Goal: Transaction & Acquisition: Book appointment/travel/reservation

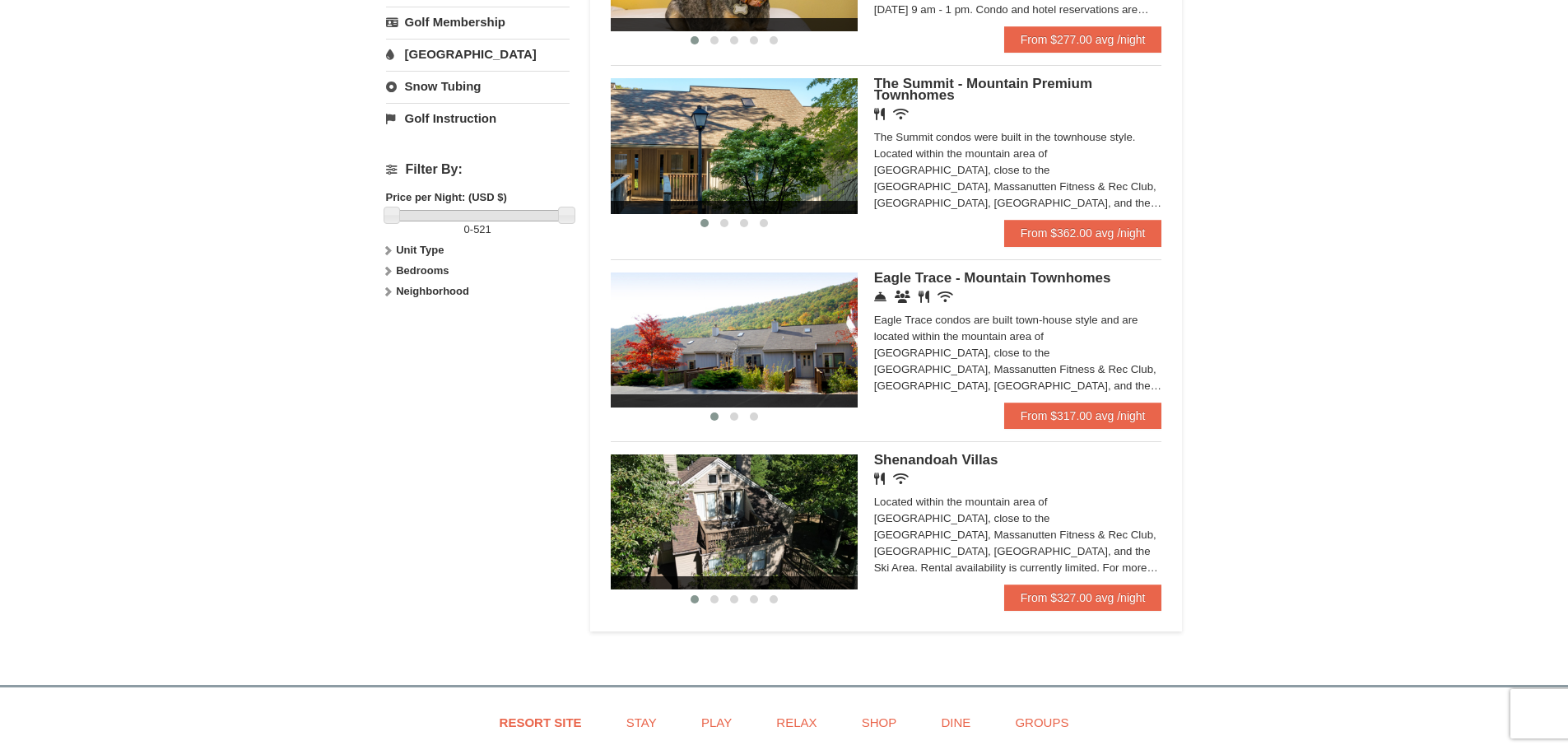
scroll to position [659, 0]
click at [833, 517] on img at bounding box center [734, 521] width 247 height 135
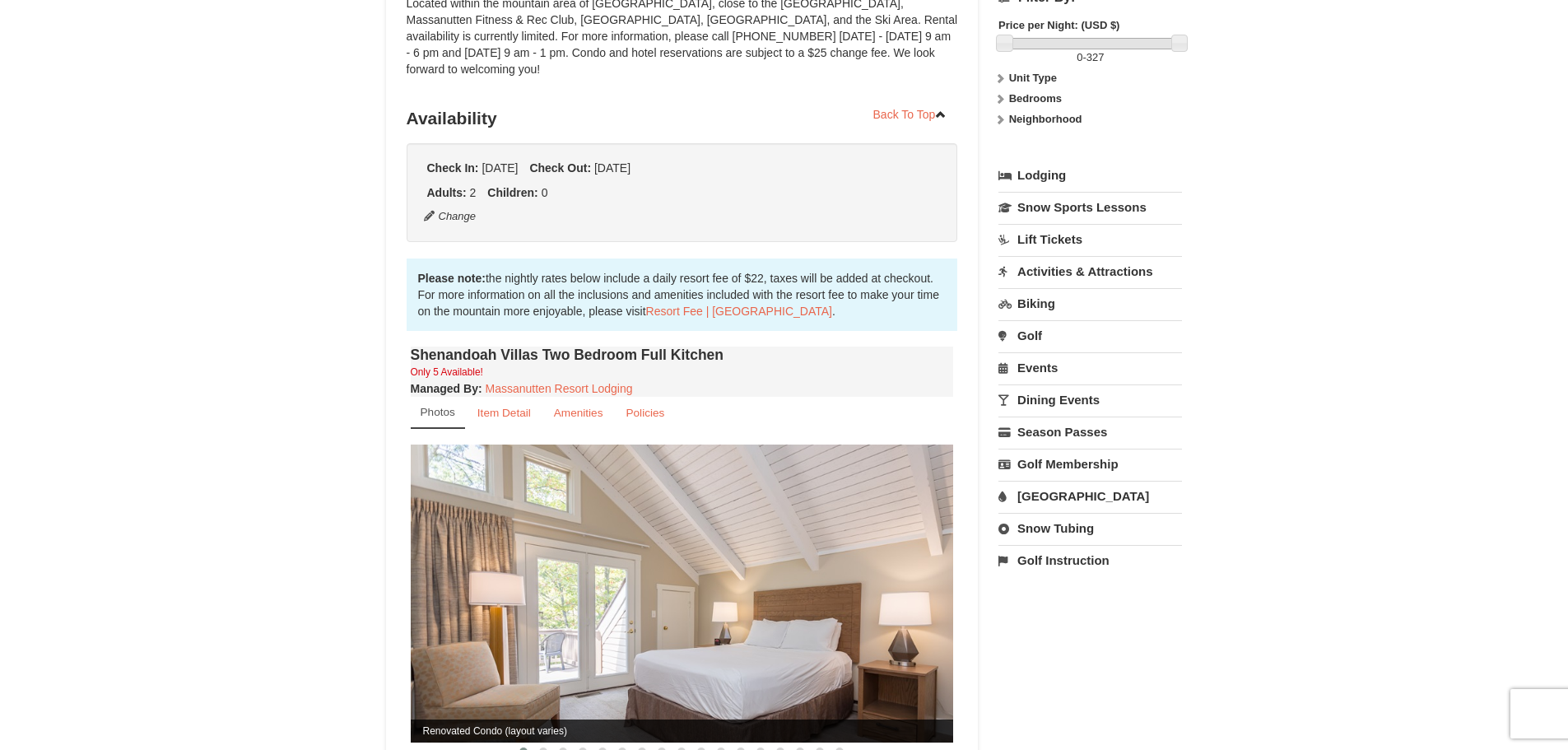
scroll to position [494, 0]
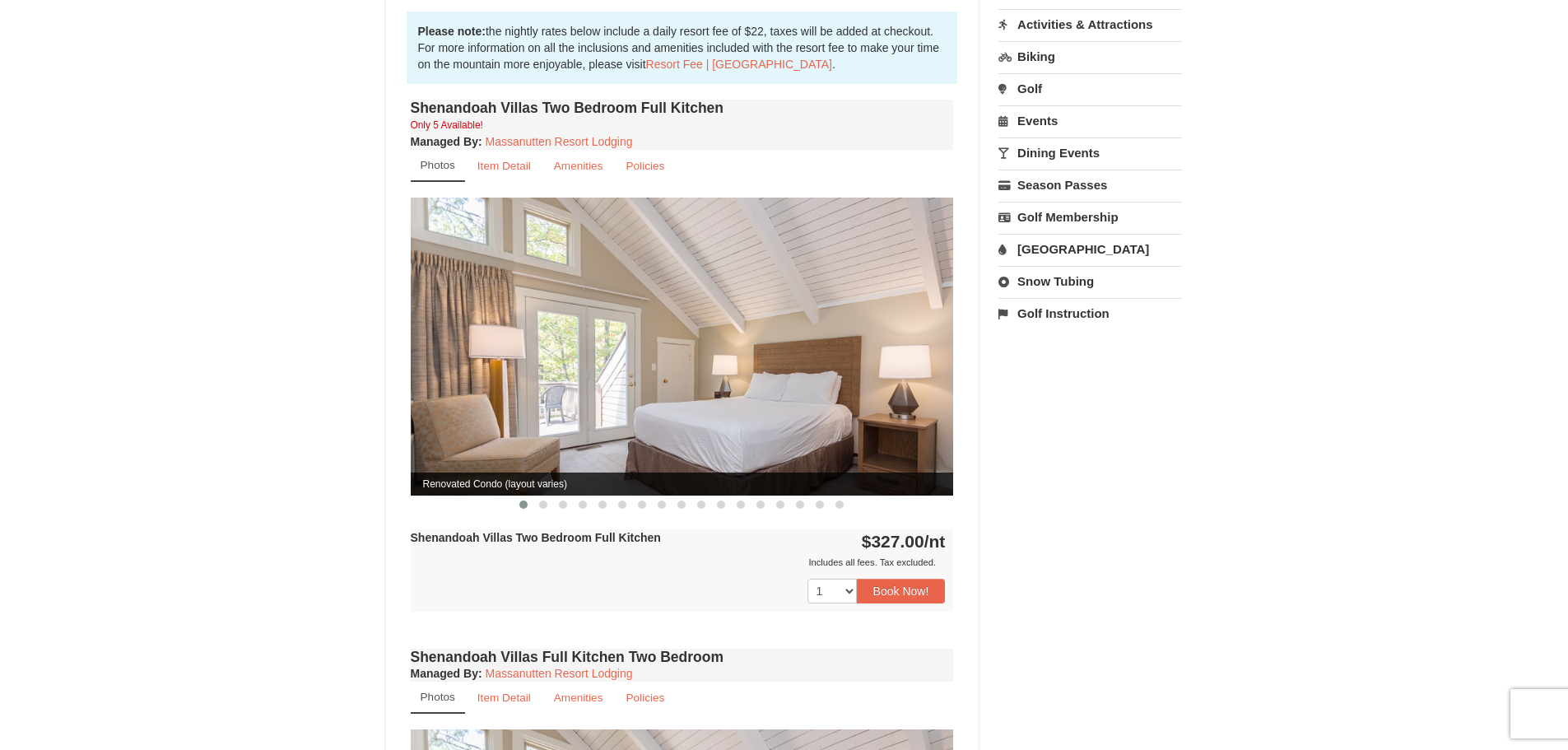
drag, startPoint x: 945, startPoint y: 332, endPoint x: 647, endPoint y: 466, distance: 326.7
click at [854, 366] on img at bounding box center [682, 346] width 543 height 297
click at [542, 501] on span at bounding box center [543, 505] width 8 height 8
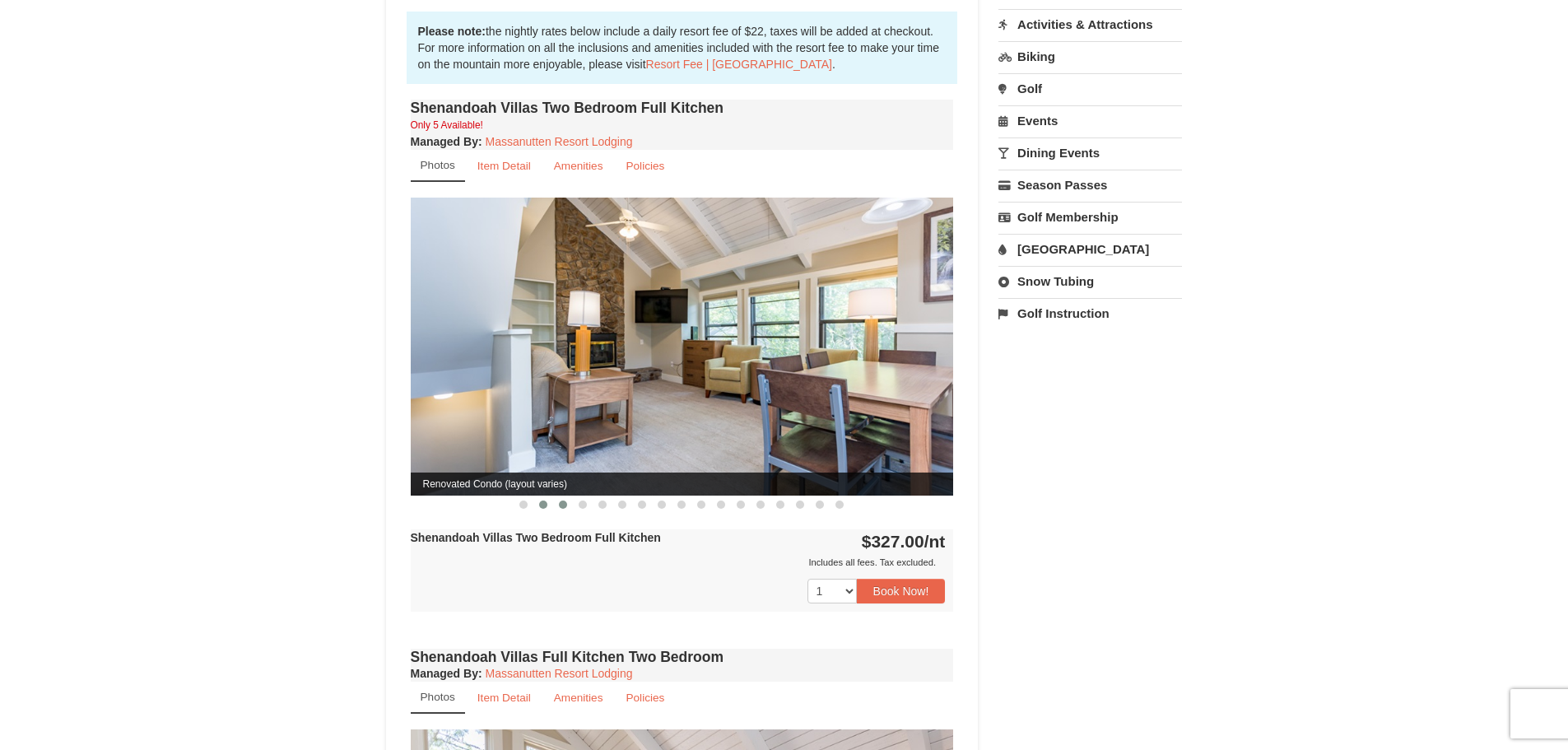
click at [561, 501] on span at bounding box center [563, 505] width 8 height 8
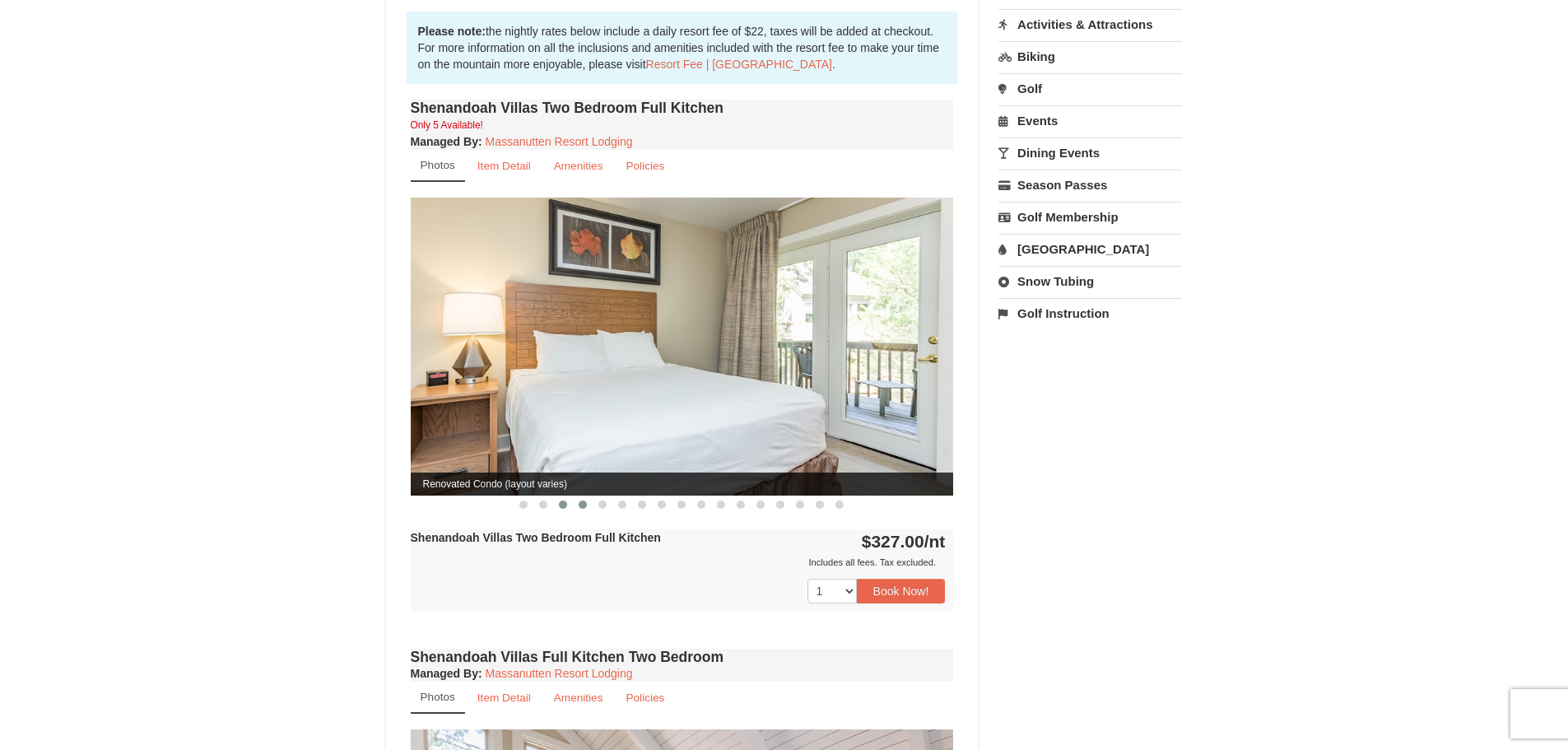
click at [582, 501] on span at bounding box center [582, 505] width 8 height 8
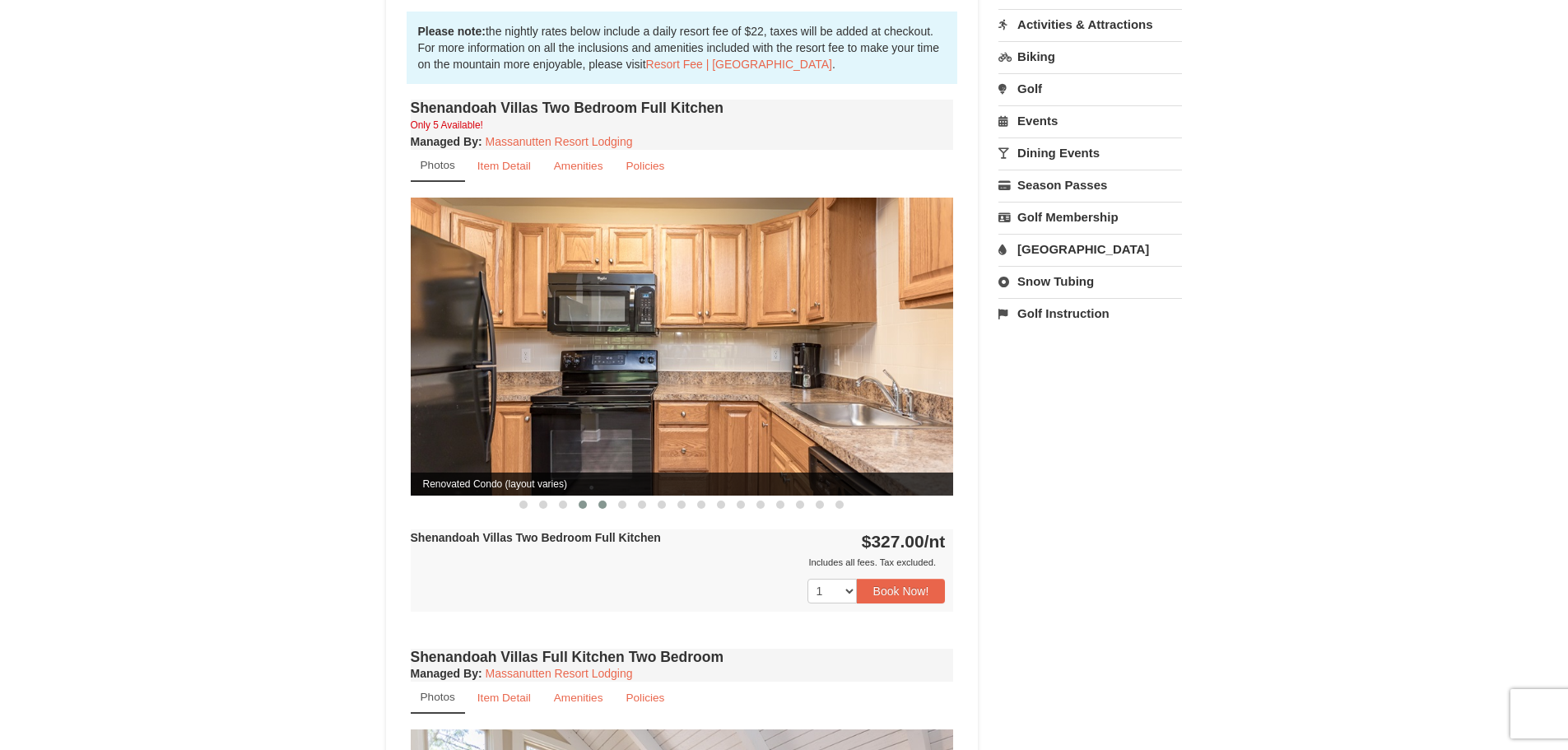
click at [602, 501] on span at bounding box center [602, 505] width 8 height 8
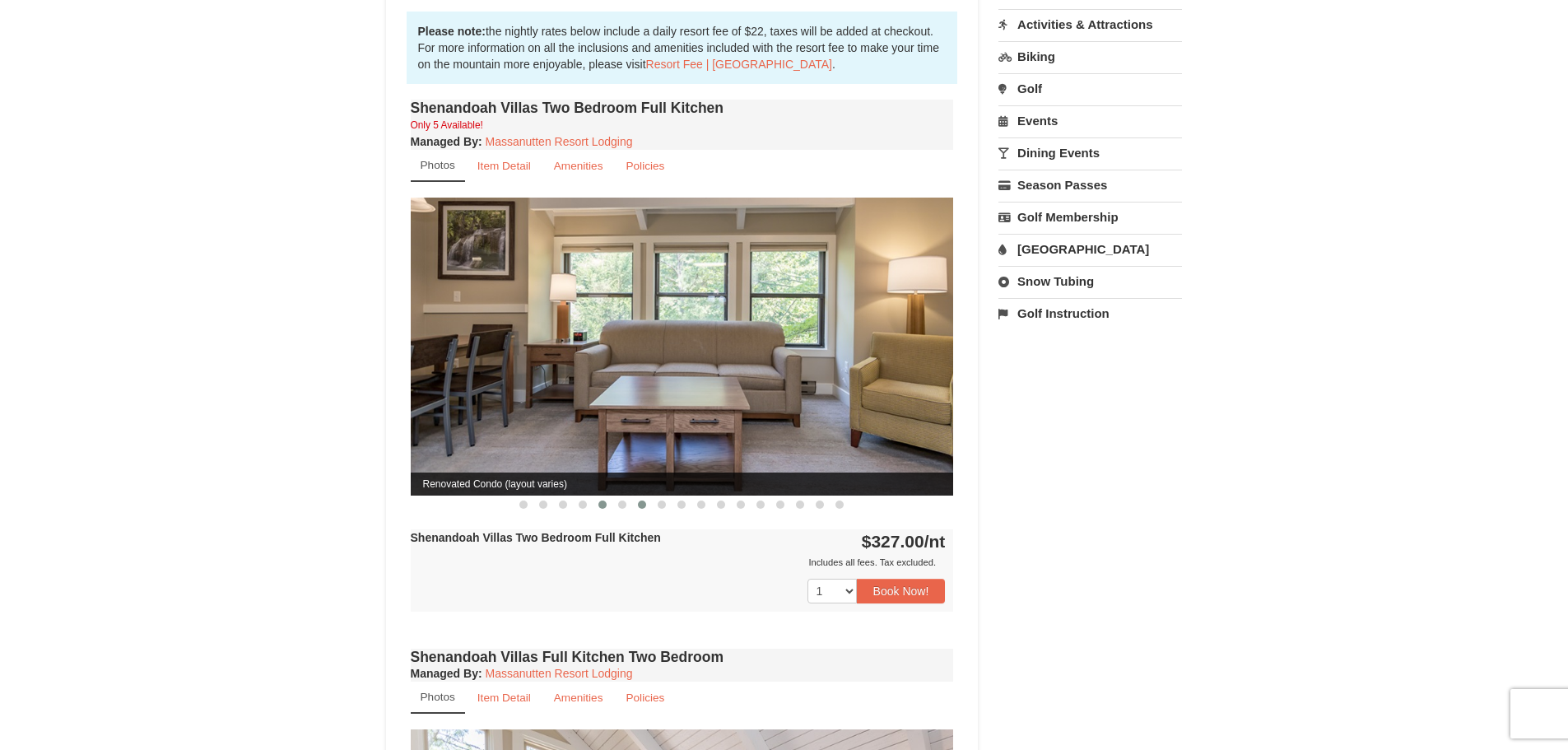
click at [638, 496] on button at bounding box center [641, 505] width 19 height 17
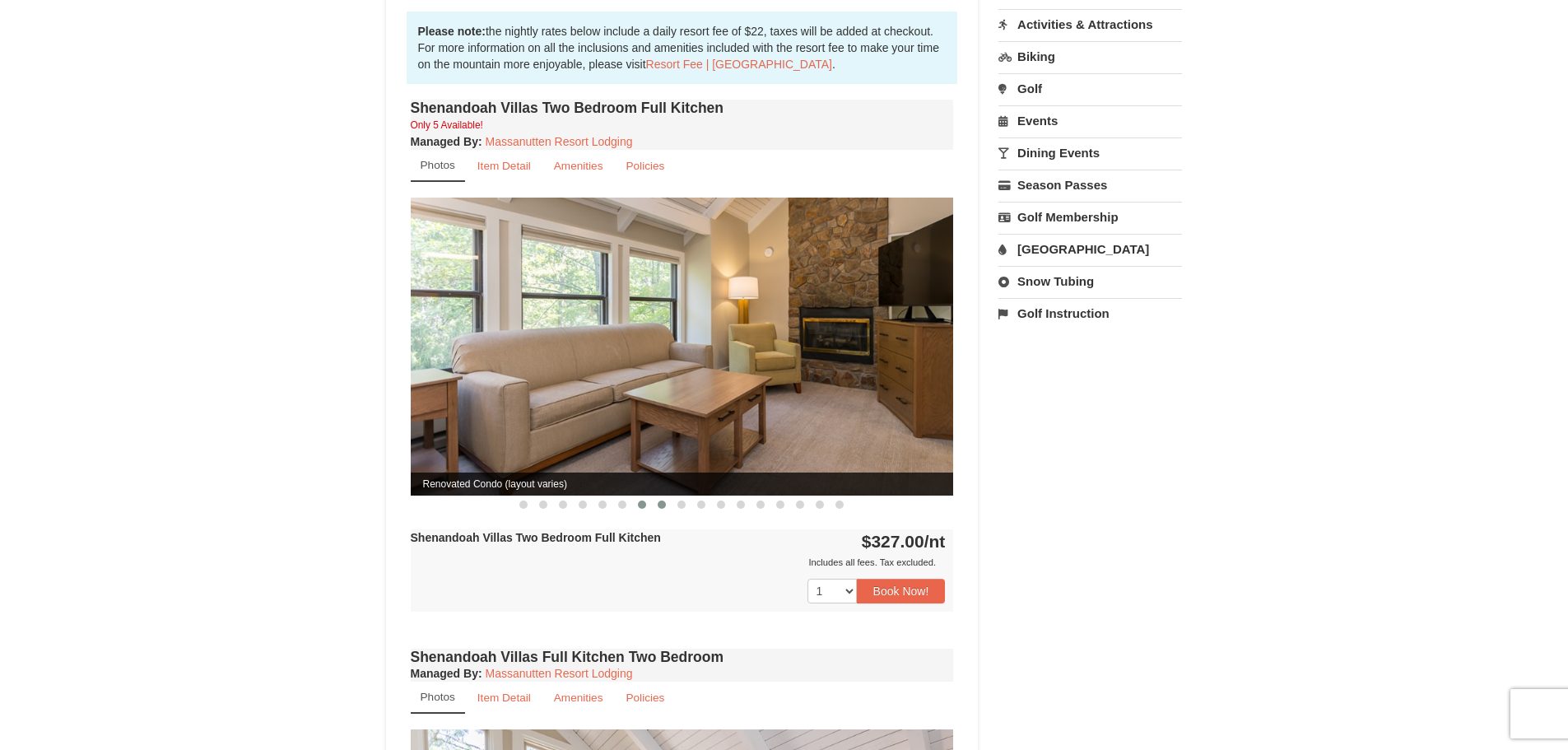
click at [659, 501] on span at bounding box center [661, 505] width 8 height 8
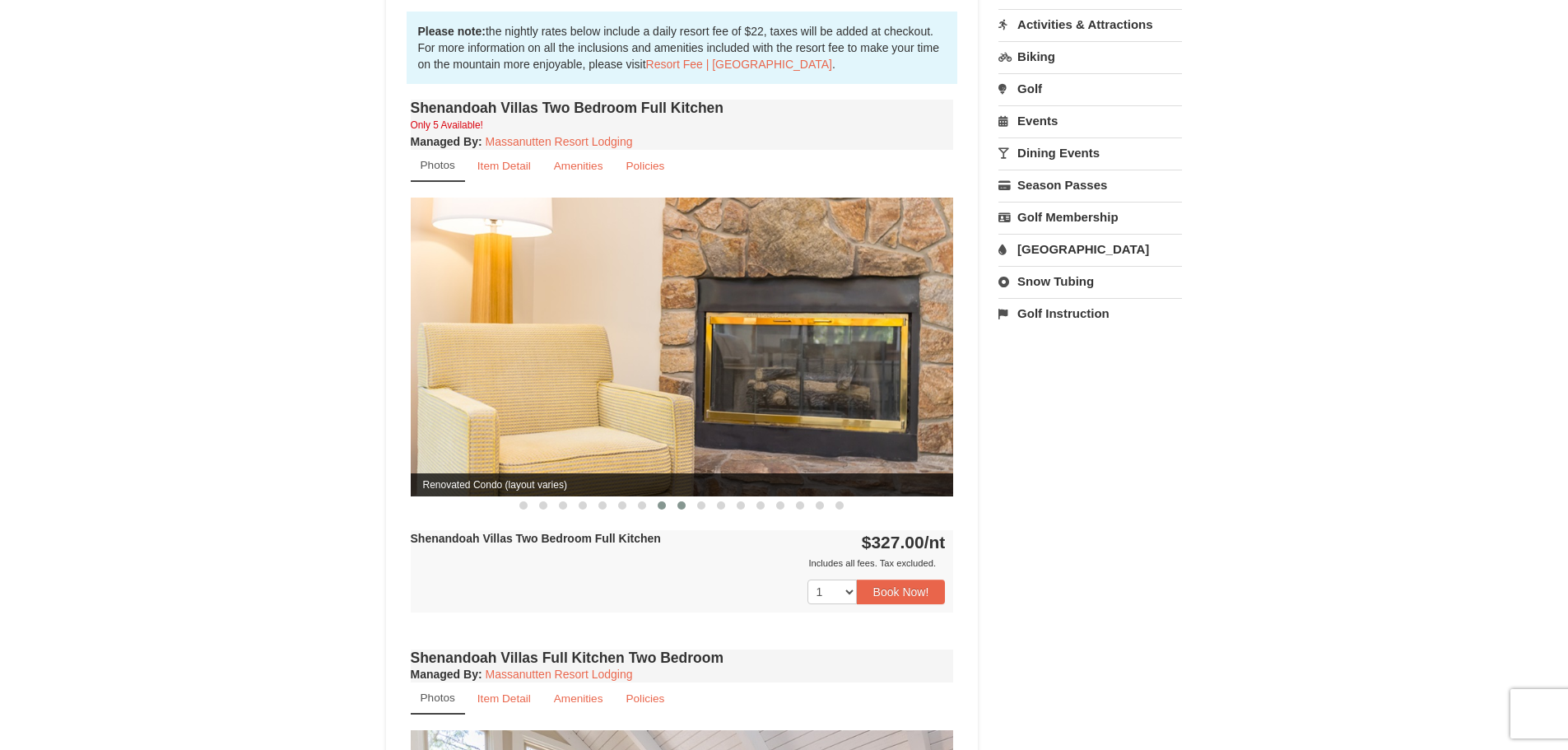
click at [683, 502] on span at bounding box center [682, 506] width 8 height 8
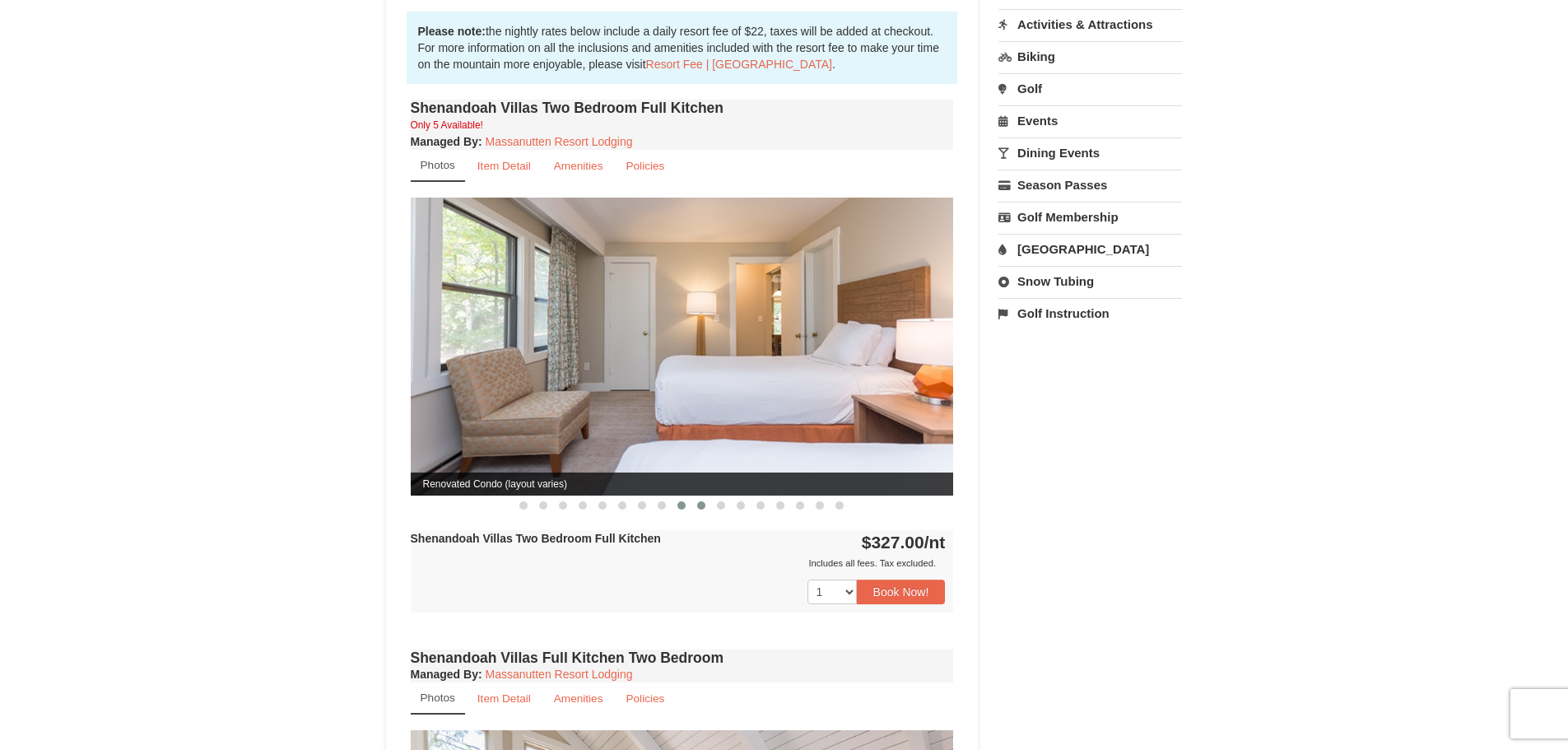
click at [696, 497] on button at bounding box center [701, 506] width 19 height 17
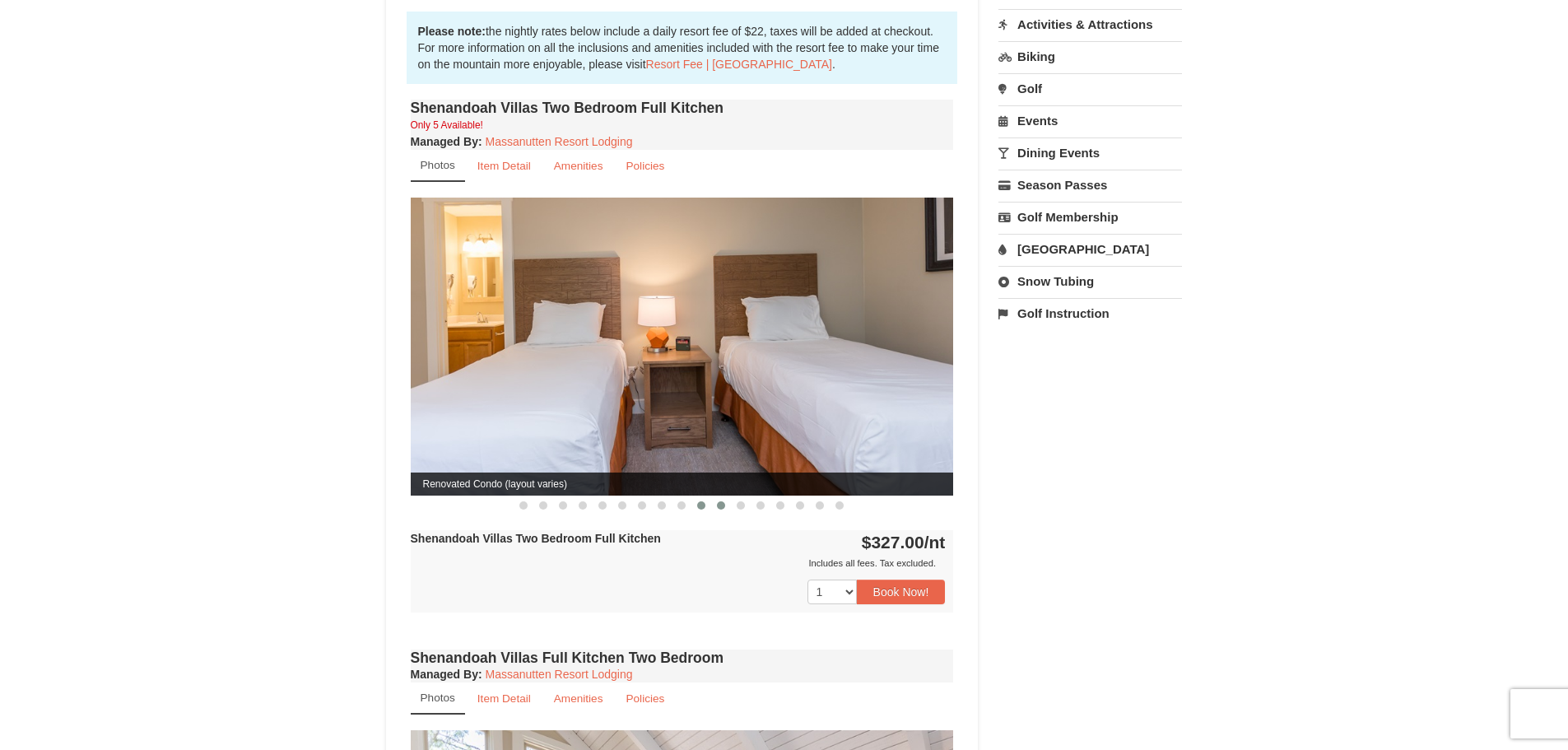
click at [722, 502] on span at bounding box center [720, 506] width 8 height 8
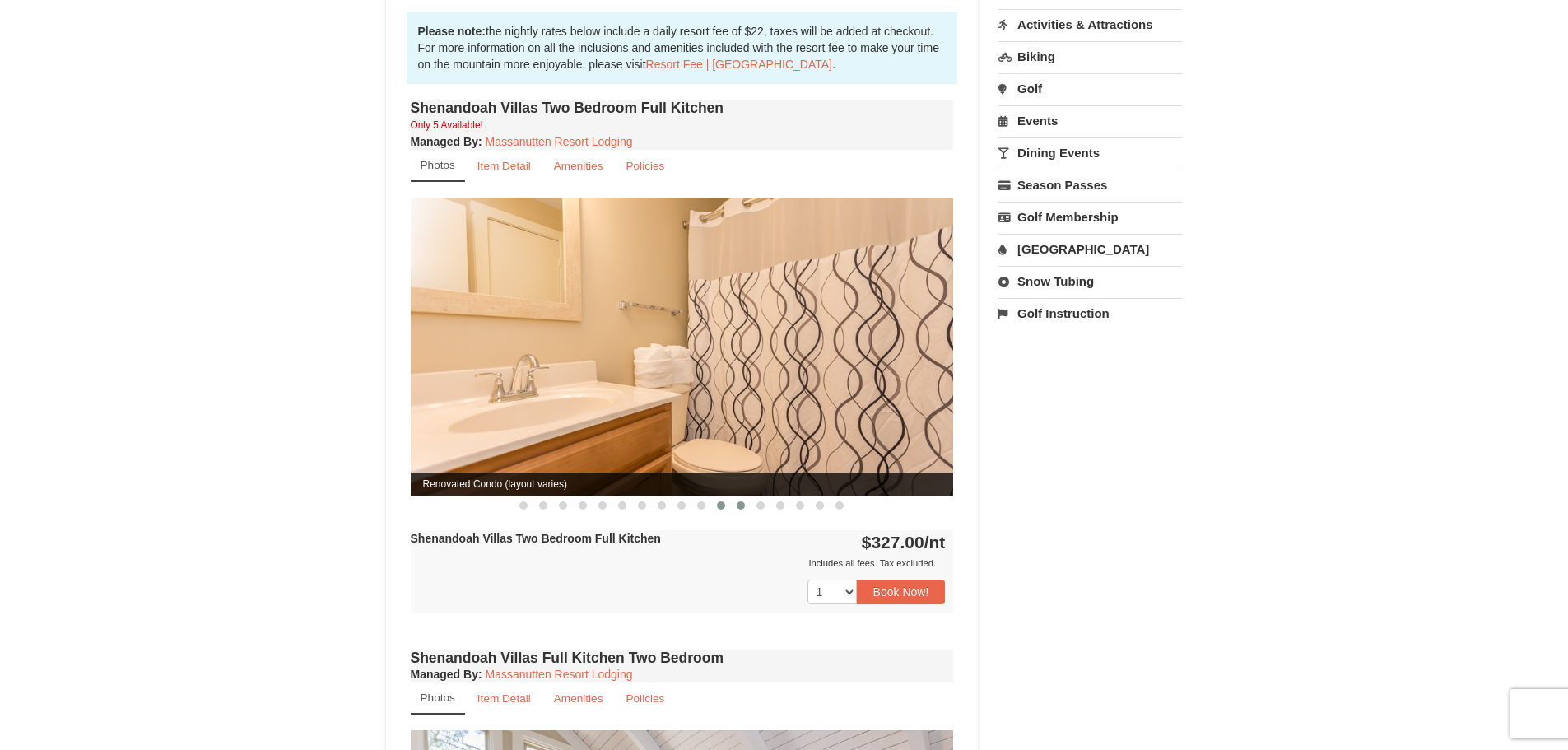
click at [741, 502] on span at bounding box center [741, 506] width 8 height 8
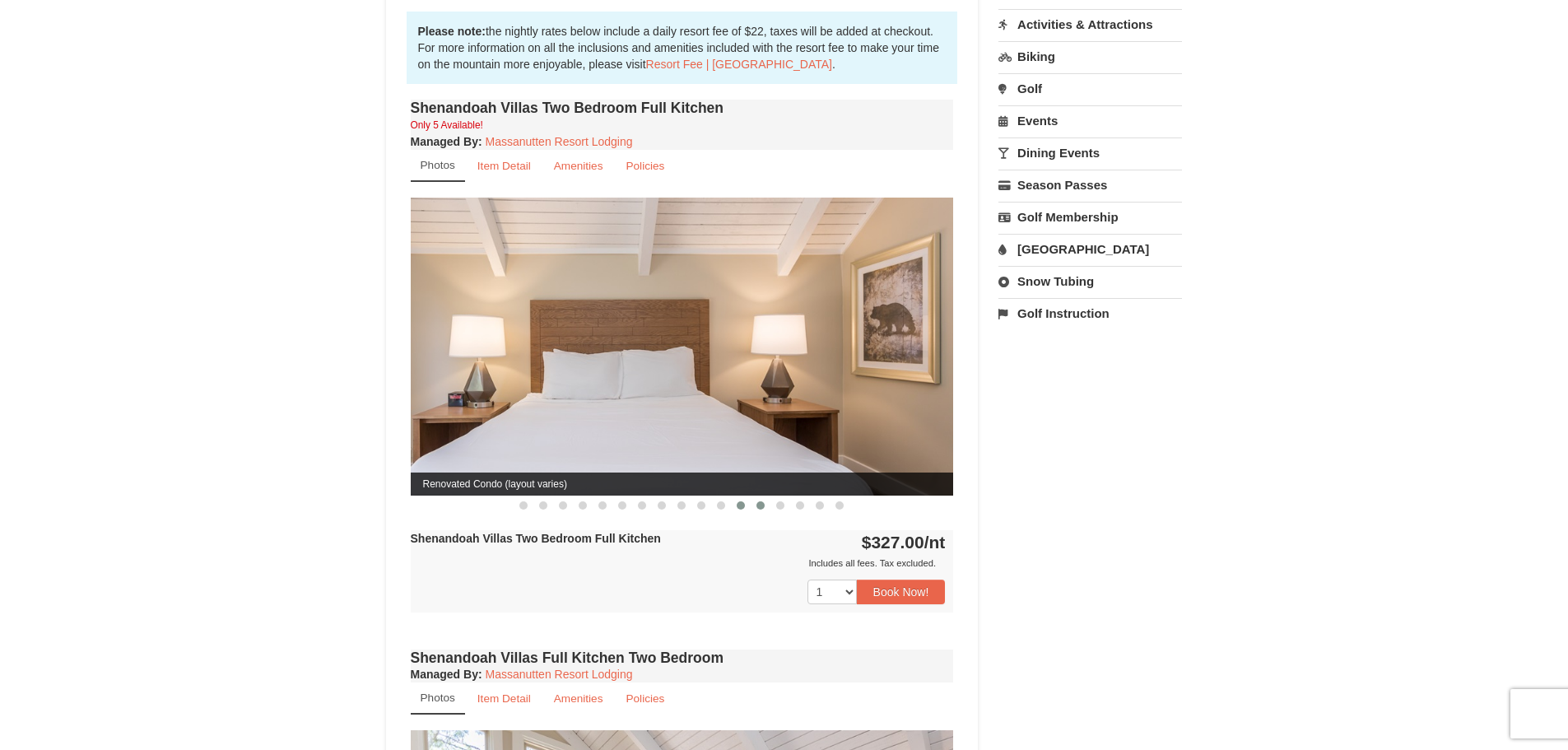
click at [757, 502] on span at bounding box center [760, 506] width 8 height 8
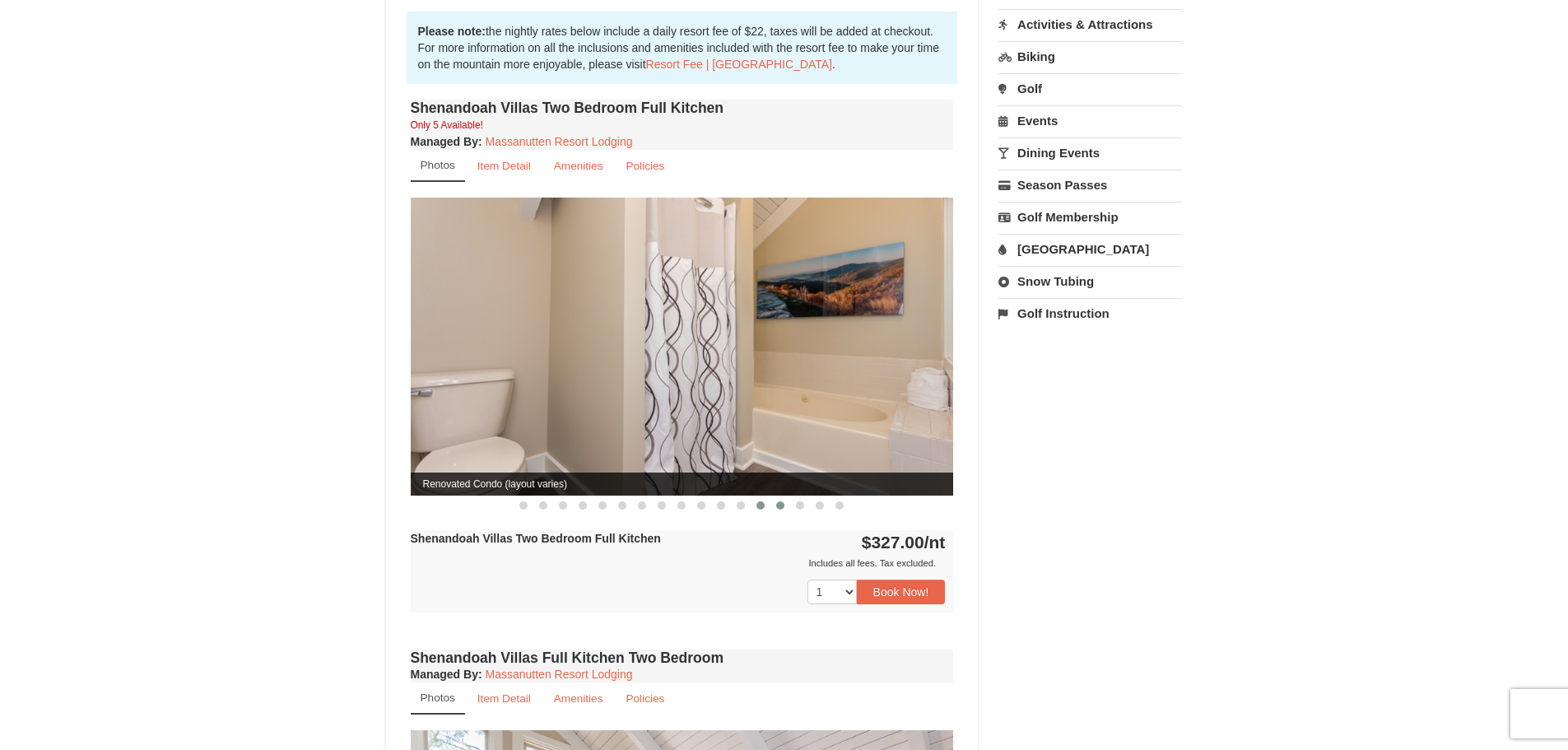
click at [785, 497] on button at bounding box center [779, 506] width 19 height 17
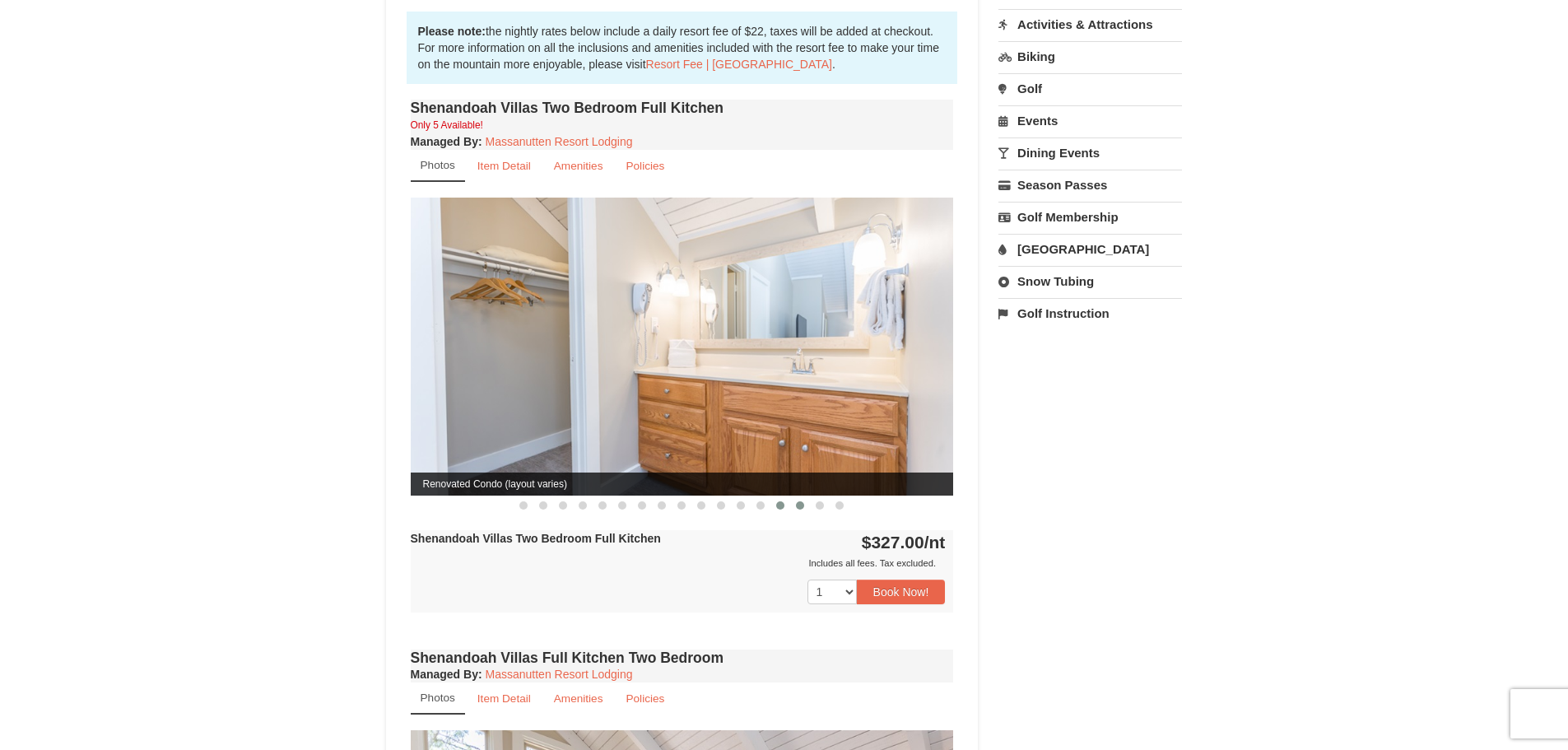
click at [800, 497] on button at bounding box center [800, 506] width 19 height 17
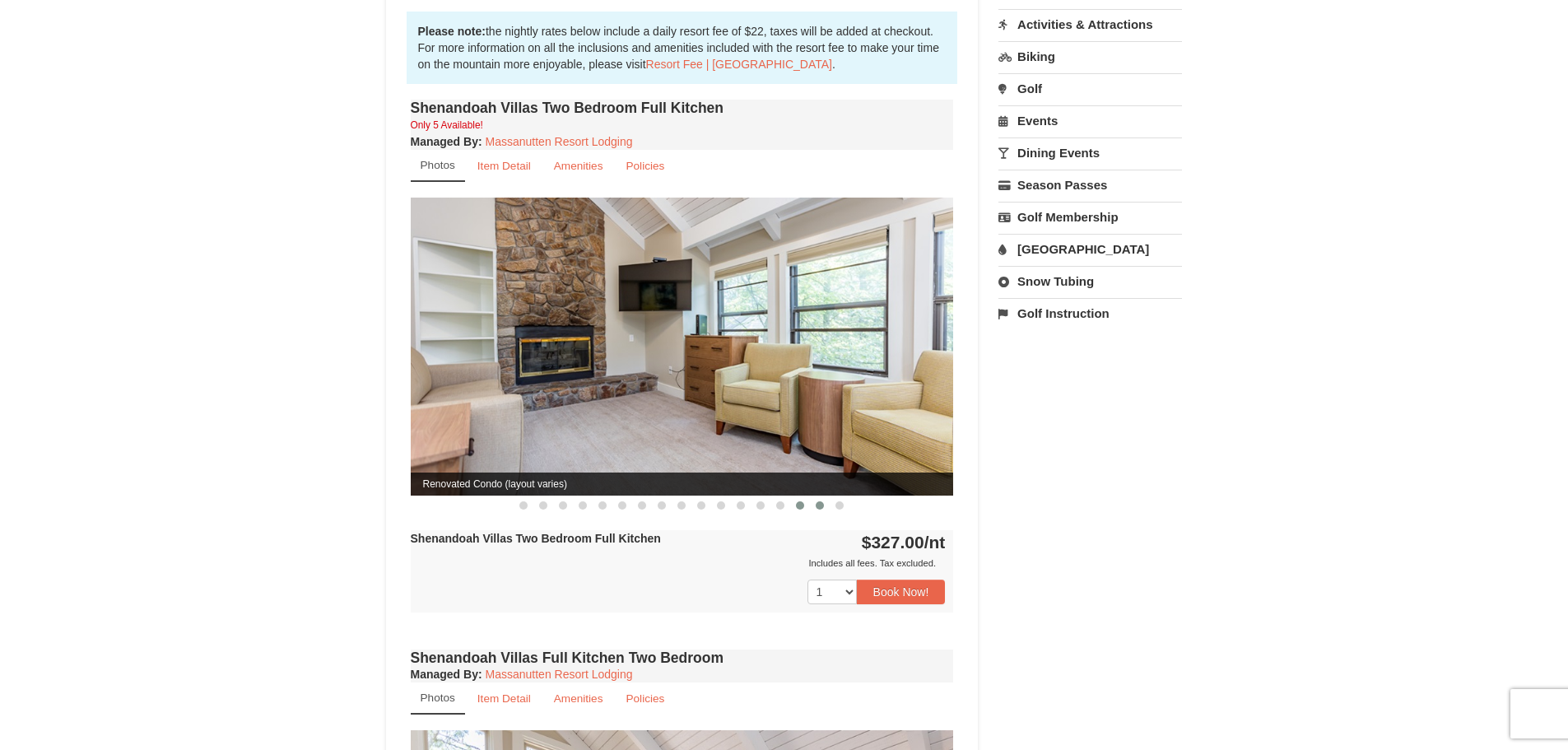
click at [813, 497] on button at bounding box center [819, 506] width 19 height 17
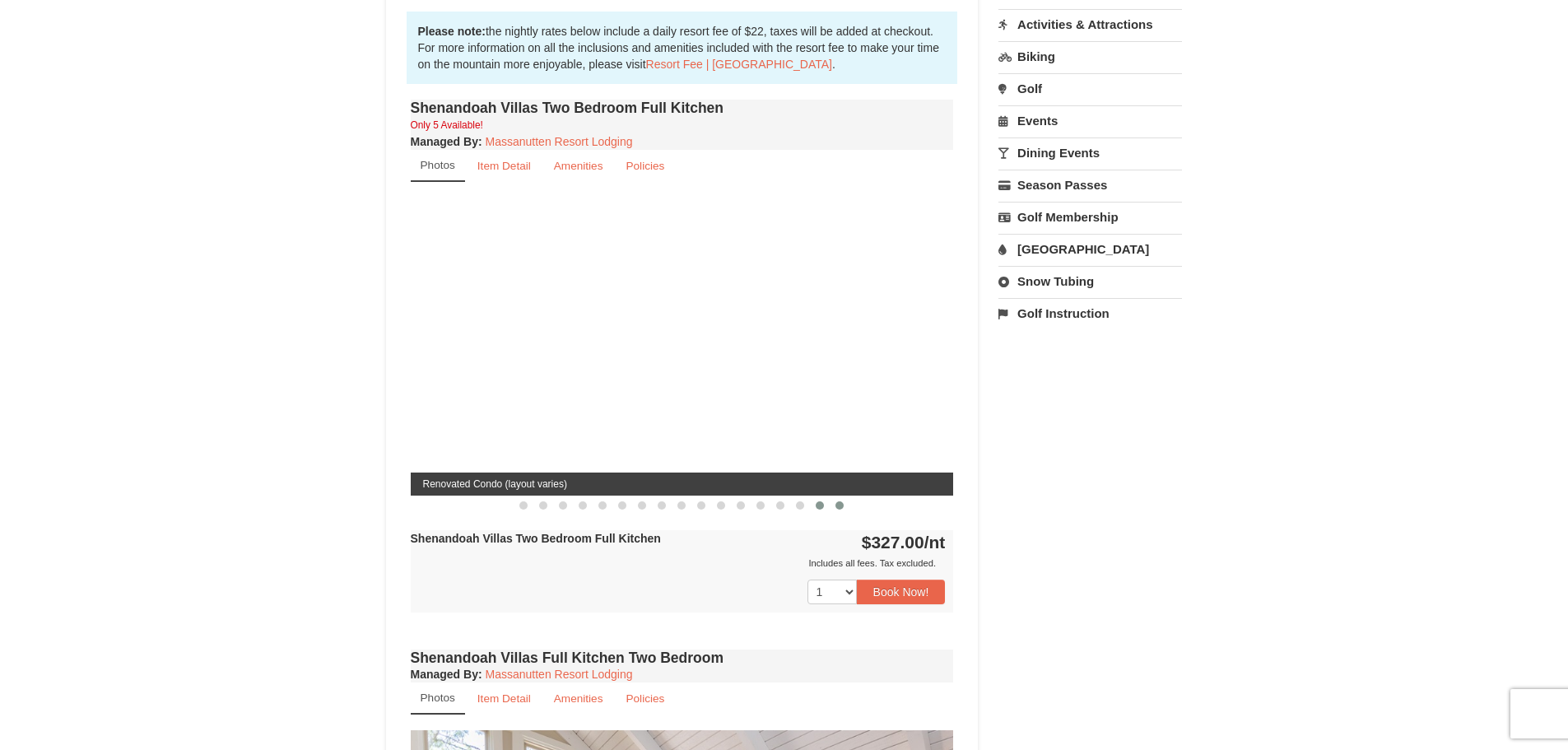
click at [840, 497] on button at bounding box center [839, 506] width 19 height 17
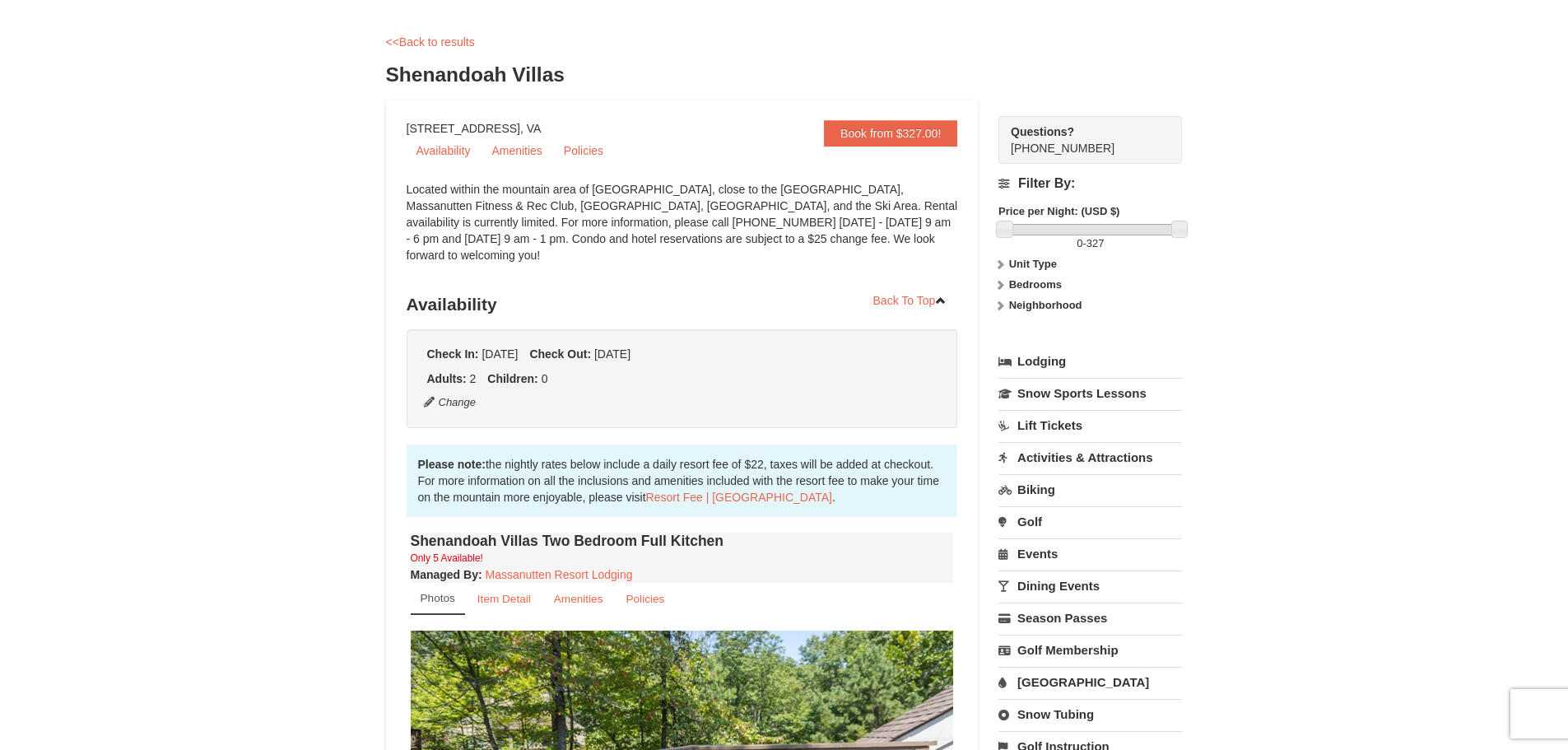
scroll to position [0, 0]
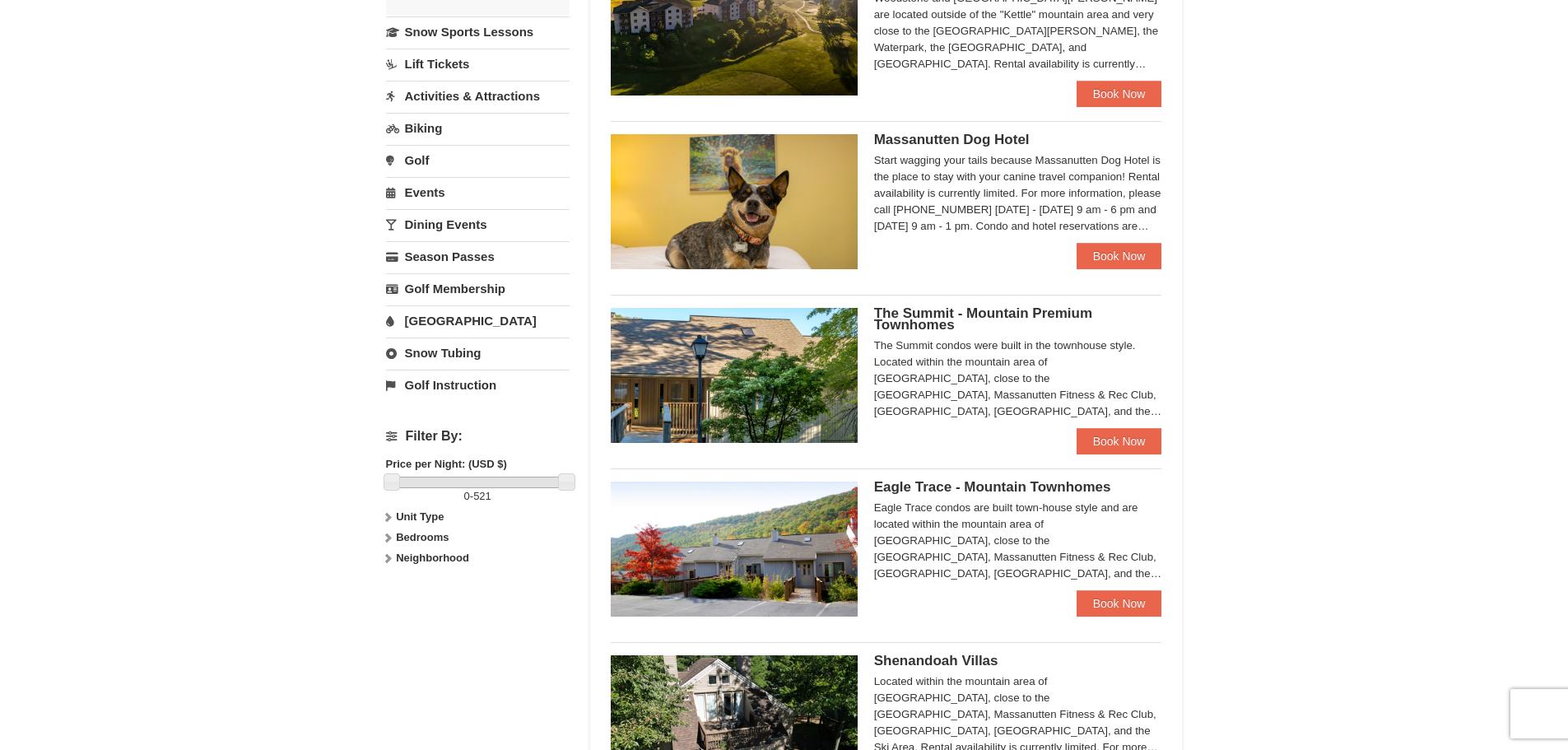
scroll to position [494, 0]
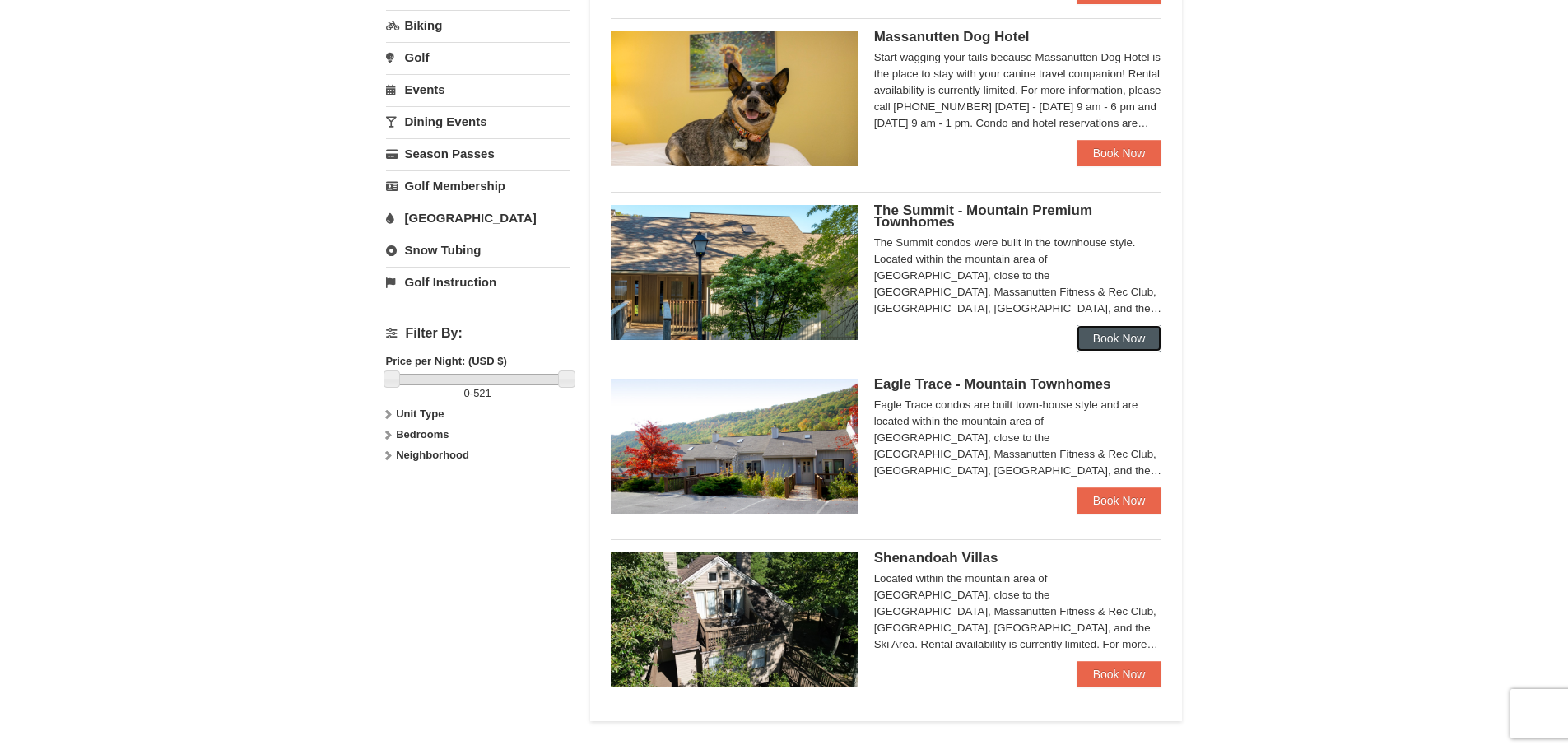
click at [1104, 346] on link "Book Now" at bounding box center [1119, 339] width 86 height 27
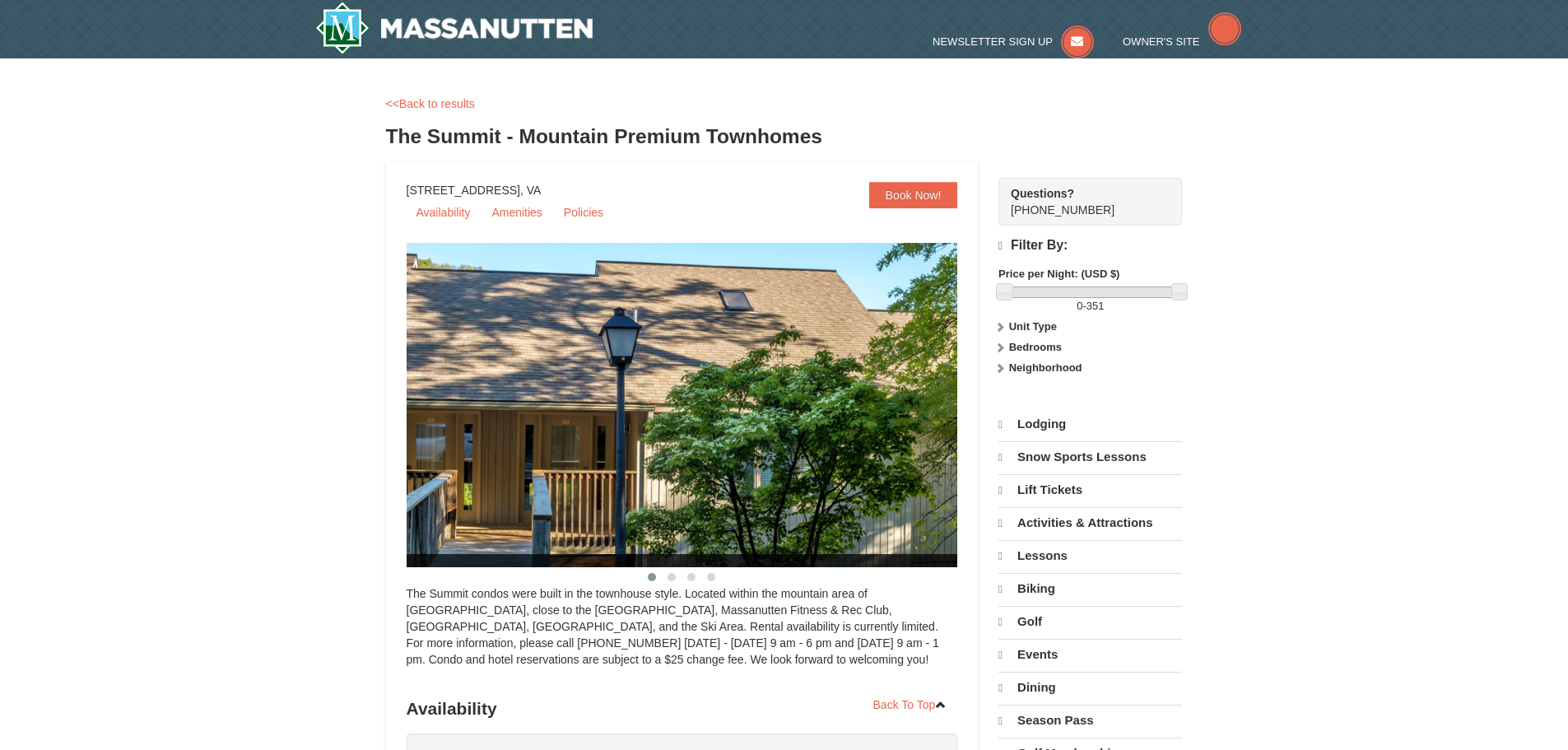
select select "10"
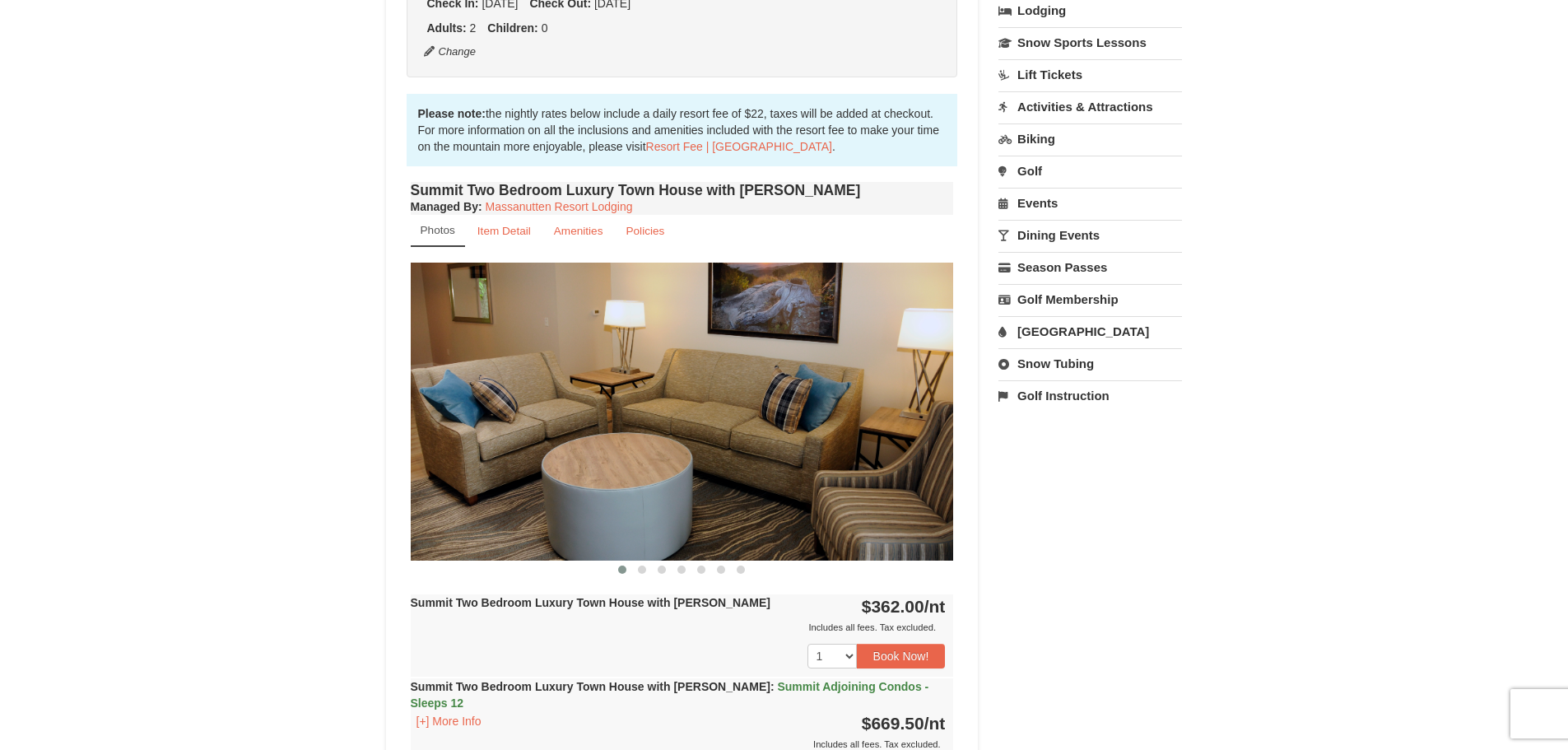
scroll to position [494, 0]
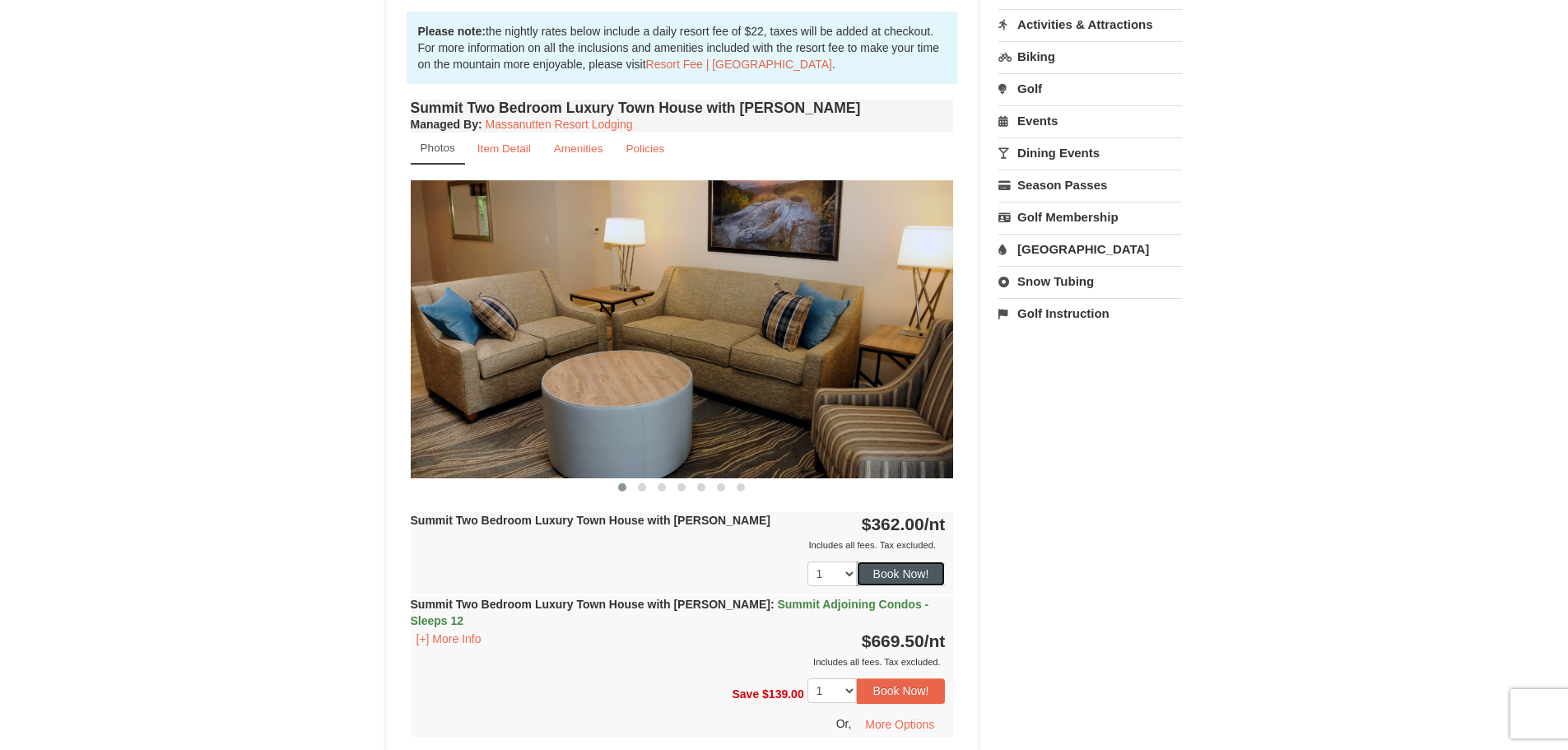
drag, startPoint x: 897, startPoint y: 568, endPoint x: 912, endPoint y: 576, distance: 17.0
click at [912, 576] on button "Book Now!" at bounding box center [901, 574] width 89 height 25
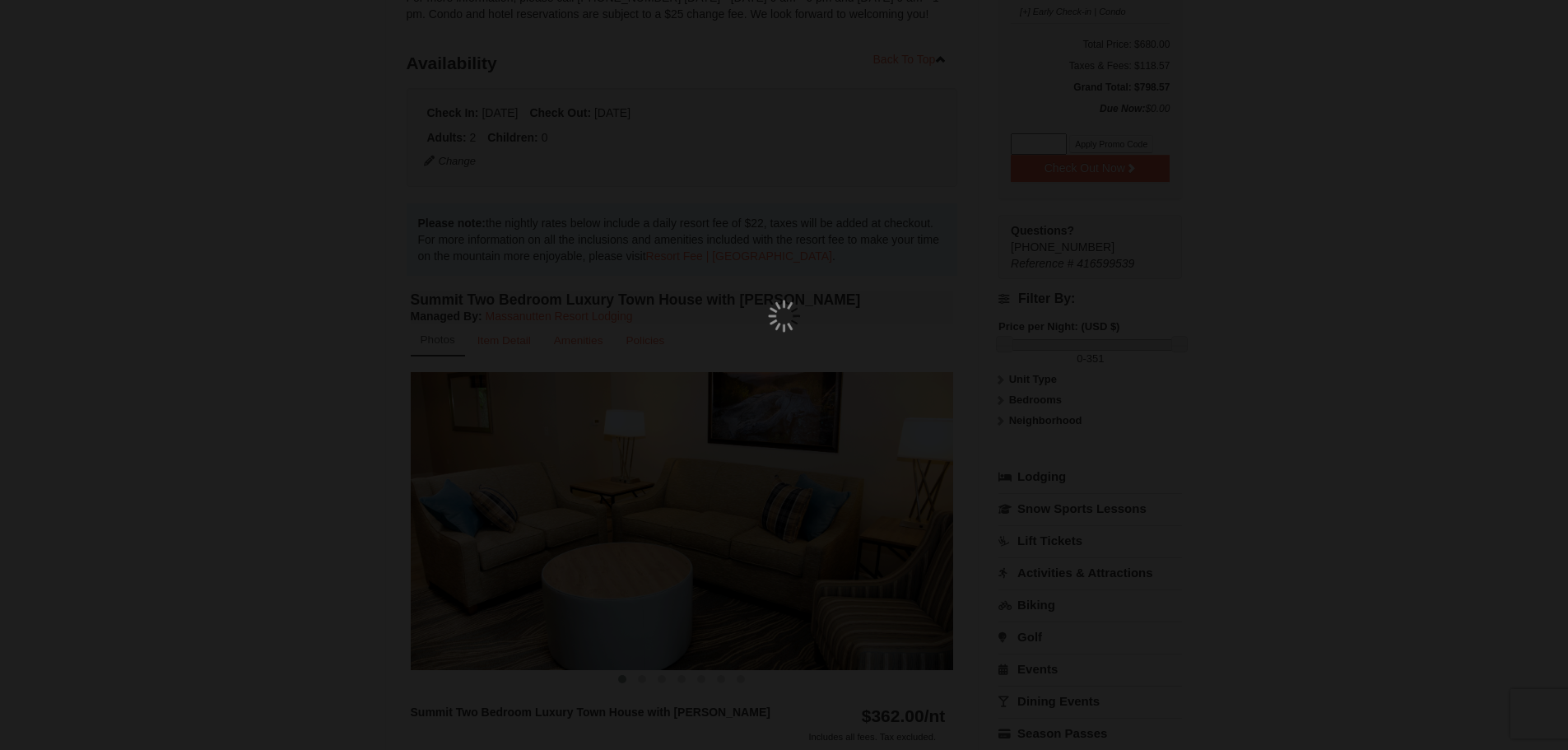
scroll to position [161, 0]
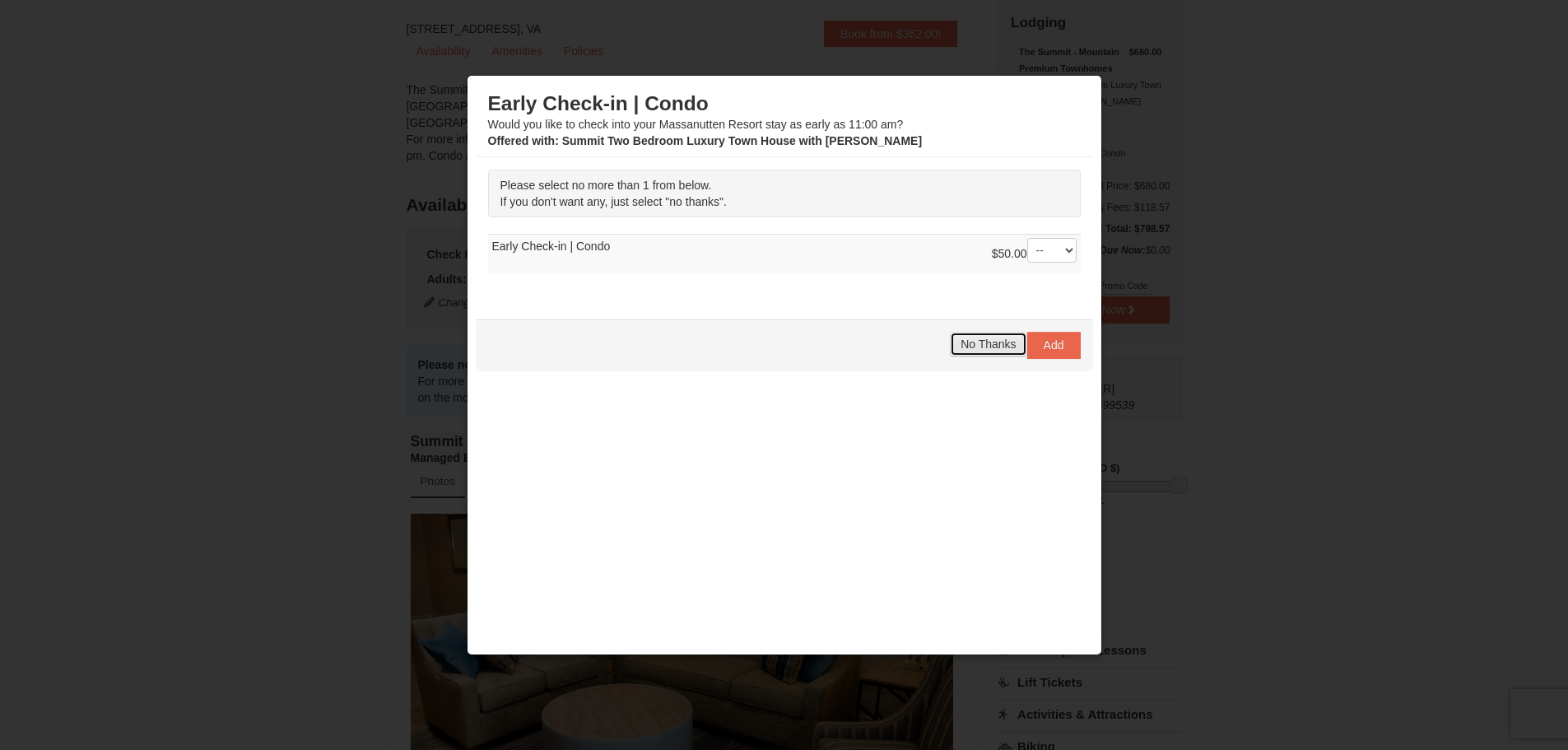
click at [971, 348] on span "No Thanks" at bounding box center [989, 344] width 55 height 13
